Goal: Task Accomplishment & Management: Complete application form

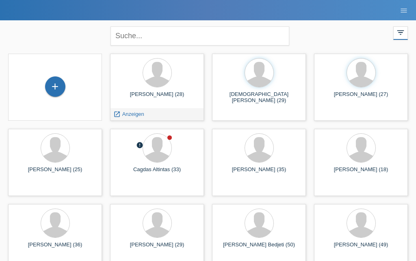
click at [122, 112] on span "Anzeigen" at bounding box center [133, 114] width 22 height 6
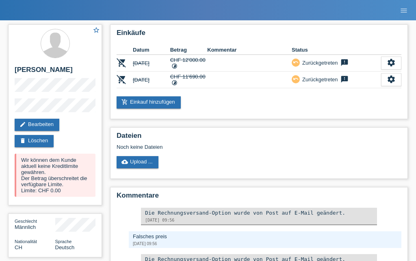
click at [126, 105] on icon "add_shopping_cart" at bounding box center [124, 102] width 6 height 6
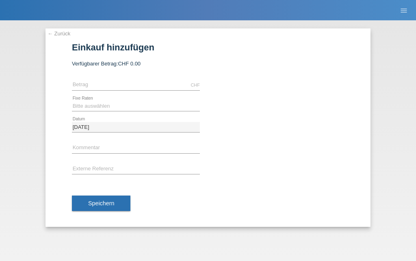
click at [107, 59] on form "Einkauf hinzufügen Verfügbarer Betrag: CHF 0.00 CHF error Betrag 6 Raten error" at bounding box center [208, 134] width 272 height 184
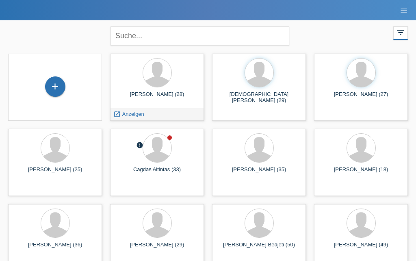
click at [132, 117] on span "Anzeigen" at bounding box center [133, 114] width 22 height 6
click at [60, 91] on div "+" at bounding box center [54, 87] width 19 height 14
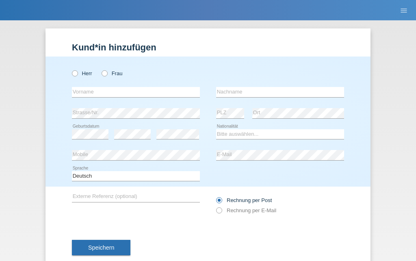
click at [79, 74] on label "Herr" at bounding box center [82, 73] width 20 height 6
click at [77, 74] on input "Herr" at bounding box center [74, 72] width 5 height 5
radio input "true"
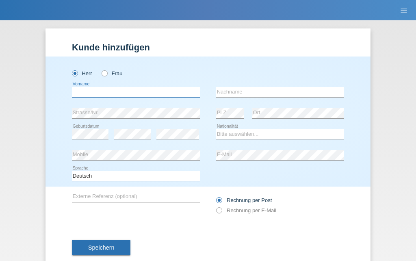
click at [131, 90] on input "text" at bounding box center [136, 92] width 128 height 10
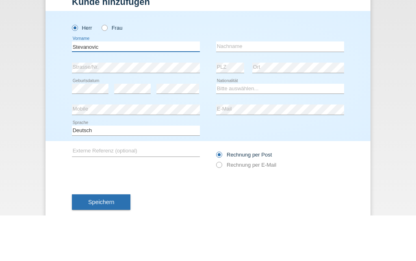
type input "Stevanovic"
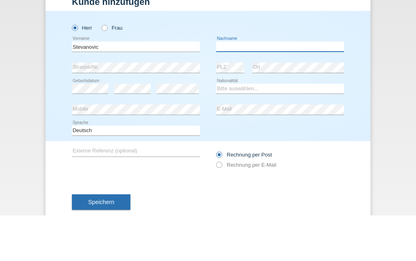
click at [267, 87] on input "text" at bounding box center [280, 92] width 128 height 10
type input "[PERSON_NAME]"
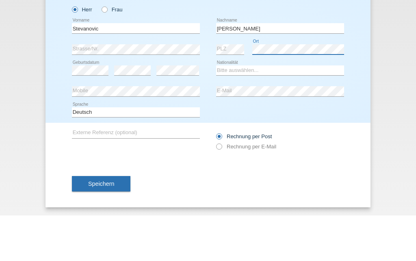
scroll to position [22, 0]
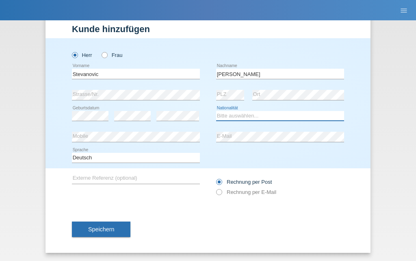
click at [276, 114] on select "Bitte auswählen... Schweiz Deutschland Liechtenstein Österreich ------------ Af…" at bounding box center [280, 116] width 128 height 10
select select "CH"
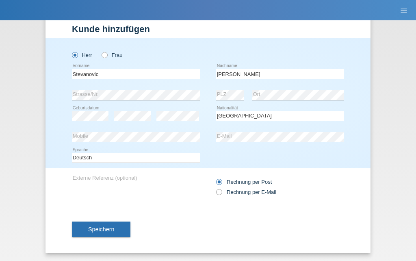
click at [222, 190] on label "Rechnung per E-Mail" at bounding box center [246, 192] width 60 height 6
click at [221, 190] on input "Rechnung per E-Mail" at bounding box center [218, 194] width 5 height 10
radio input "true"
click at [91, 226] on span "Speichern" at bounding box center [101, 229] width 26 height 6
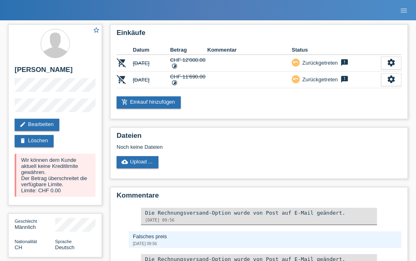
click at [347, 54] on th "Status" at bounding box center [335, 50] width 89 height 10
click at [345, 54] on th "Status" at bounding box center [335, 50] width 89 height 10
click at [348, 63] on icon "feedback" at bounding box center [344, 62] width 10 height 8
click at [244, 119] on div "Einkäufe Datum Betrag Kommentar Status remove_shopping_cart [DATE] CHF 12'000.0…" at bounding box center [259, 71] width 298 height 95
click at [396, 61] on div "settings" at bounding box center [391, 62] width 20 height 13
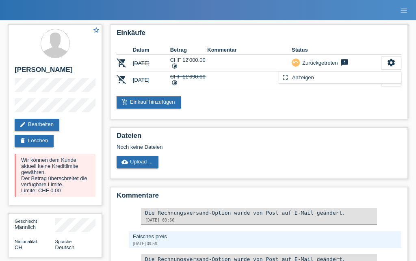
click at [234, 150] on div "Noch keine Dateien" at bounding box center [217, 147] width 203 height 6
click at [274, 119] on div "Einkäufe Datum Betrag Kommentar Status remove_shopping_cart [DATE] CHF 12'000.0…" at bounding box center [259, 71] width 298 height 95
click at [192, 59] on td "CHF 12'000.00 timelapse" at bounding box center [188, 63] width 37 height 17
click at [394, 64] on icon "settings" at bounding box center [390, 62] width 9 height 9
click at [30, 147] on link "delete Löschen" at bounding box center [34, 141] width 39 height 12
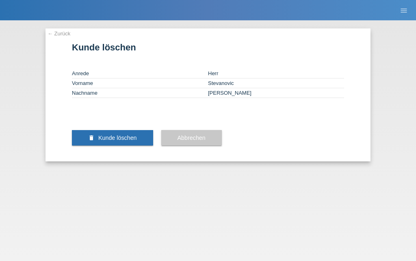
click at [184, 141] on span "Abbrechen" at bounding box center [191, 137] width 28 height 6
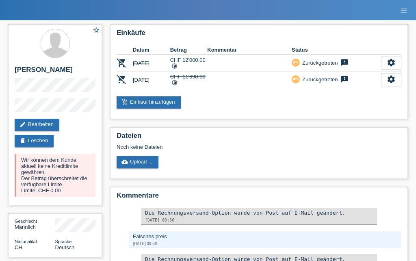
click at [23, 131] on link "edit Bearbeiten" at bounding box center [37, 125] width 45 height 12
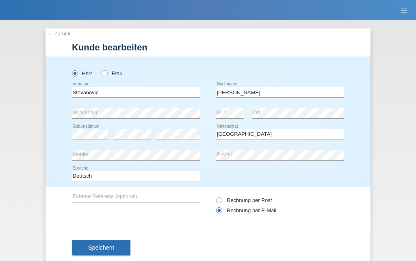
select select "CH"
click at [56, 31] on link "← Zurück" at bounding box center [58, 33] width 23 height 6
select select "CH"
click at [105, 254] on button "Speichern" at bounding box center [101, 246] width 58 height 15
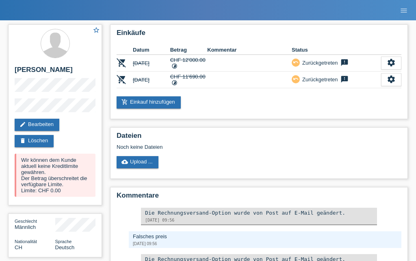
click at [404, 6] on icon "menu" at bounding box center [403, 10] width 8 height 8
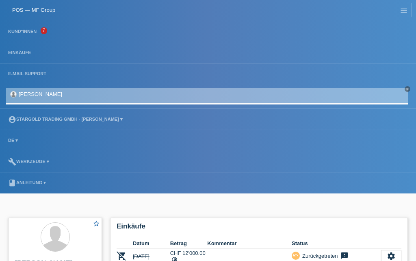
click at [244, 222] on h2 "Einkäufe" at bounding box center [258, 228] width 285 height 12
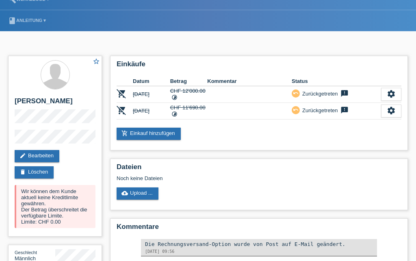
scroll to position [153, 0]
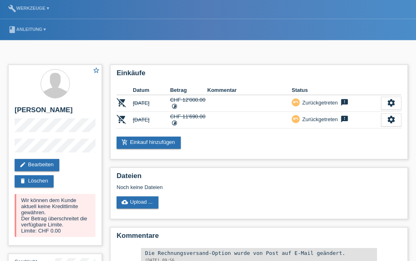
click at [37, 177] on link "delete Löschen" at bounding box center [34, 181] width 39 height 12
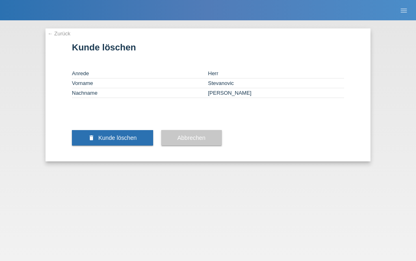
click at [117, 141] on span "Kunde löschen" at bounding box center [117, 137] width 39 height 6
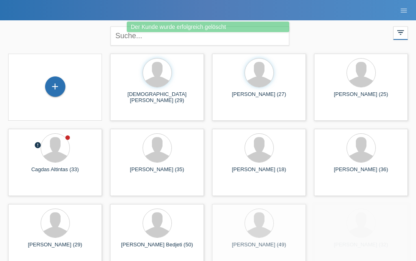
click at [50, 83] on div "+" at bounding box center [54, 87] width 19 height 14
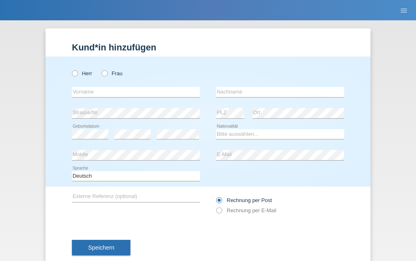
click at [85, 68] on div "Herr Frau" at bounding box center [136, 73] width 128 height 17
click at [71, 69] on icon at bounding box center [71, 69] width 0 height 0
click at [72, 71] on input "Herr" at bounding box center [74, 72] width 5 height 5
radio input "true"
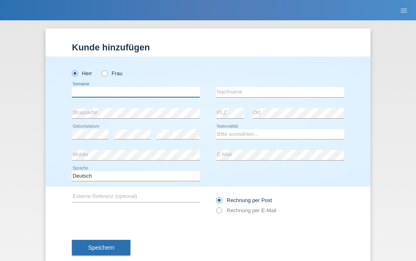
click at [121, 93] on input "text" at bounding box center [136, 92] width 128 height 10
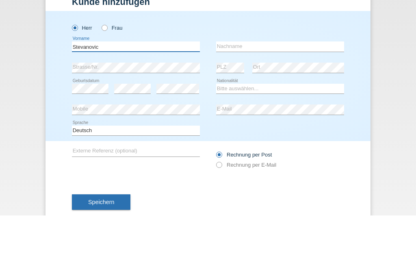
type input "Stevanovic"
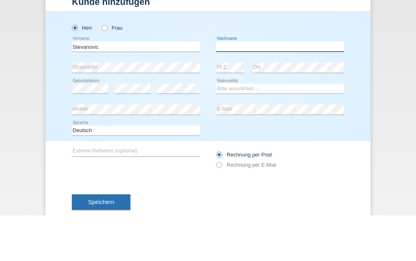
click at [274, 87] on input "text" at bounding box center [280, 92] width 128 height 10
type input "Nikola"
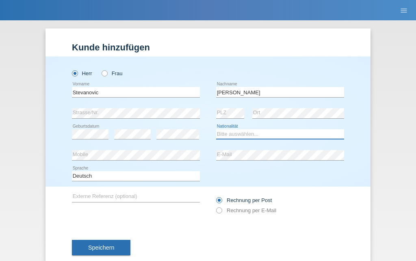
click at [243, 138] on select "Bitte auswählen... Schweiz Deutschland Liechtenstein Österreich ------------ Af…" at bounding box center [280, 134] width 128 height 10
select select "CH"
click at [224, 213] on label "Rechnung per E-Mail" at bounding box center [246, 210] width 60 height 6
click at [221, 215] on input "Rechnung per E-Mail" at bounding box center [218, 212] width 5 height 10
radio input "true"
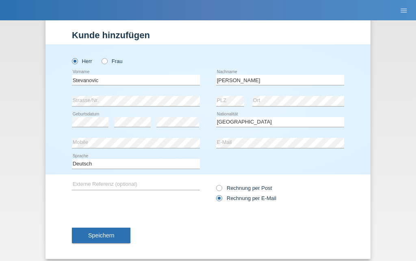
scroll to position [13, 0]
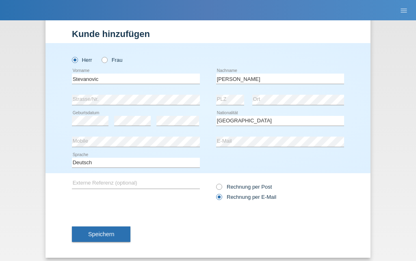
click at [117, 241] on button "Speichern" at bounding box center [101, 233] width 58 height 15
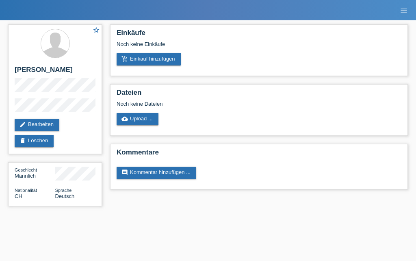
click at [138, 61] on link "add_shopping_cart Einkauf hinzufügen" at bounding box center [148, 59] width 64 height 12
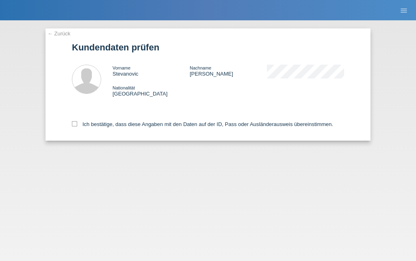
click at [61, 126] on div "← Zurück Kundendaten prüfen Vorname [PERSON_NAME] Nachname [PERSON_NAME] Nation…" at bounding box center [207, 84] width 325 height 112
click at [78, 127] on label "Ich bestätige, dass diese Angaben mit den Daten auf der ID, Pass oder Ausländer…" at bounding box center [202, 124] width 261 height 6
click at [77, 126] on input "Ich bestätige, dass diese Angaben mit den Daten auf der ID, Pass oder Ausländer…" at bounding box center [74, 123] width 5 height 5
checkbox input "true"
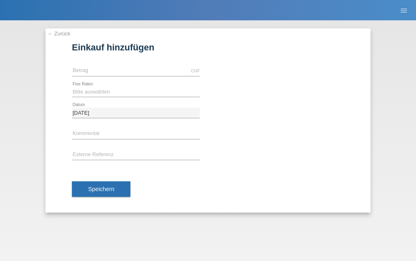
click at [59, 25] on div "← Zurück Einkauf hinzufügen Verfügbarer Betrag: CHF error [GEOGRAPHIC_DATA]" at bounding box center [208, 140] width 416 height 240
click at [62, 37] on link "← Zurück" at bounding box center [58, 33] width 23 height 6
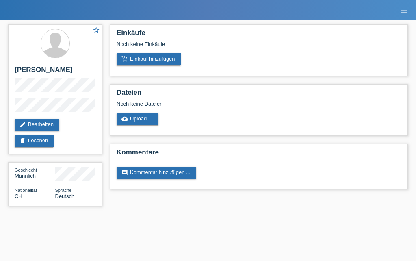
click at [130, 52] on div "Noch keine Einkäufe" at bounding box center [258, 47] width 285 height 12
click at [133, 56] on link "add_shopping_cart Einkauf hinzufügen" at bounding box center [148, 59] width 64 height 12
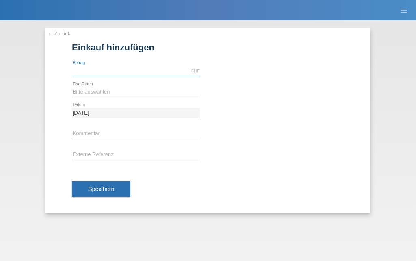
click at [87, 69] on input "text" at bounding box center [136, 71] width 128 height 10
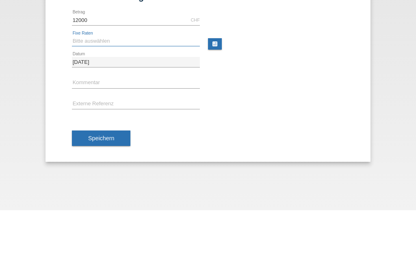
click at [100, 87] on select "Bitte auswählen 6 Raten 12 Raten 18 Raten 24 Raten 36 Raten 48 Raten" at bounding box center [136, 92] width 128 height 10
type input "12000.00"
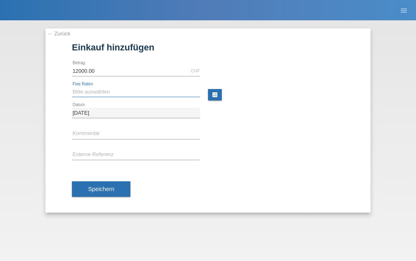
select select "497"
click at [99, 190] on span "Speichern" at bounding box center [101, 188] width 26 height 6
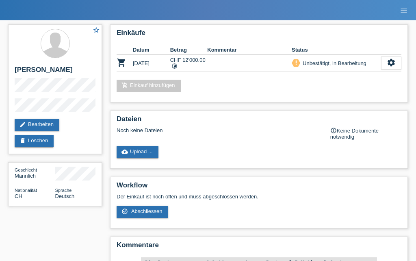
click at [385, 63] on div "settings" at bounding box center [391, 62] width 20 height 13
click at [392, 64] on icon "settings" at bounding box center [390, 62] width 9 height 9
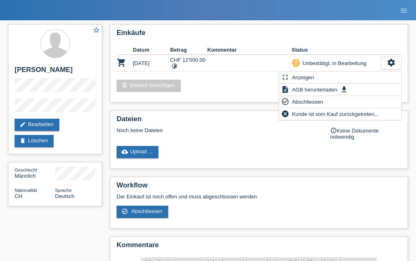
click at [337, 105] on div "check_circle_outline Abschliessen" at bounding box center [340, 102] width 122 height 12
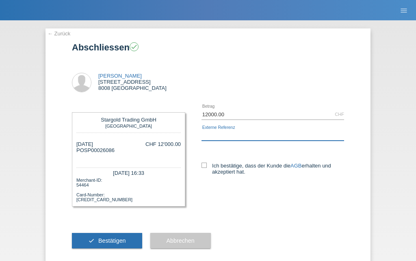
click at [261, 131] on input "text" at bounding box center [272, 135] width 142 height 10
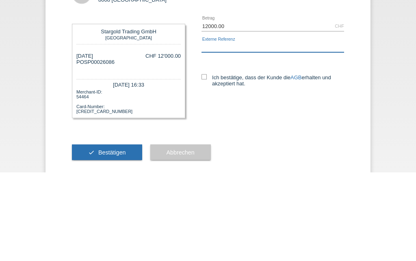
type input "B"
type input "ROLEX Batman"
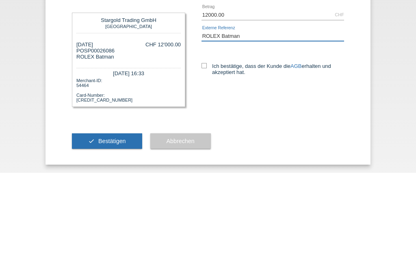
scroll to position [24, 0]
click at [207, 151] on icon at bounding box center [203, 153] width 5 height 5
click at [207, 151] on input "Ich bestätige, dass der Kunde die AGB erhalten und akzeptiert hat." at bounding box center [203, 153] width 5 height 5
checkbox input "true"
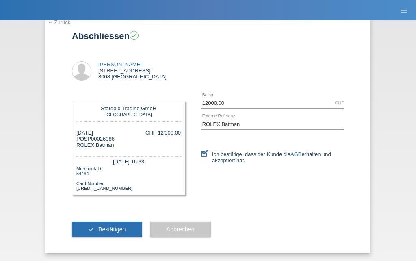
click at [122, 231] on span "Bestätigen" at bounding box center [112, 229] width 28 height 6
